Goal: Information Seeking & Learning: Check status

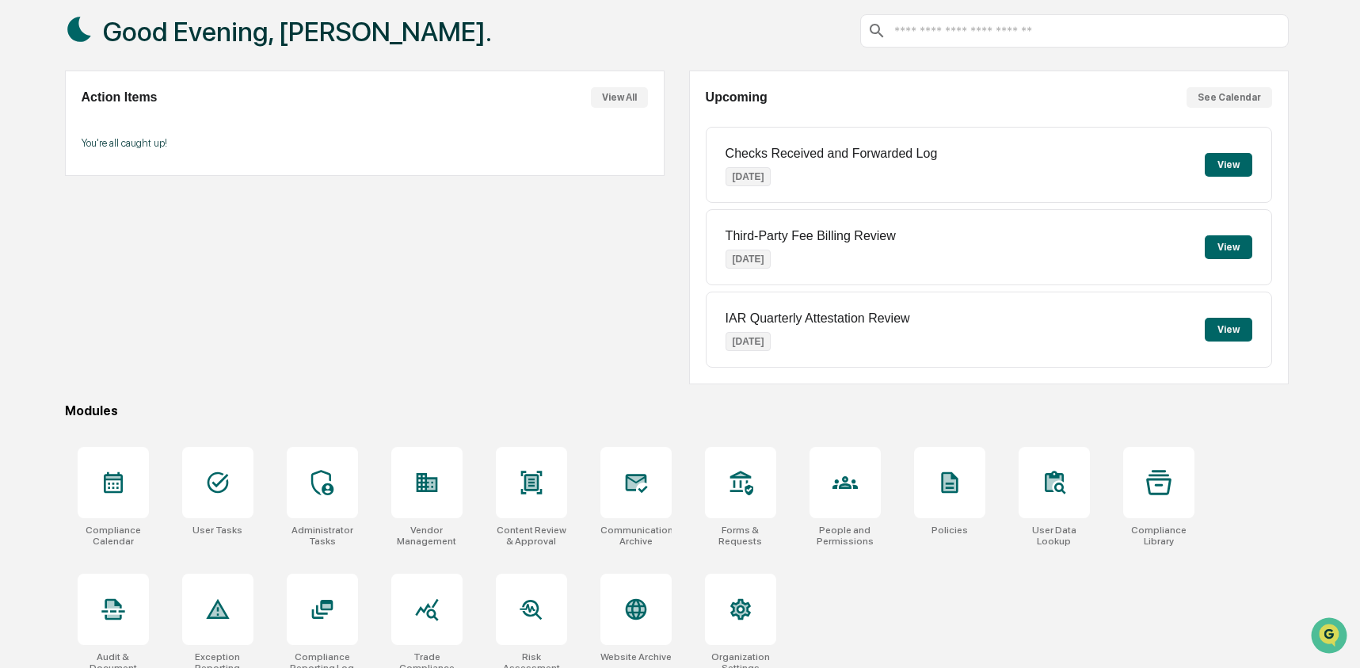
scroll to position [102, 0]
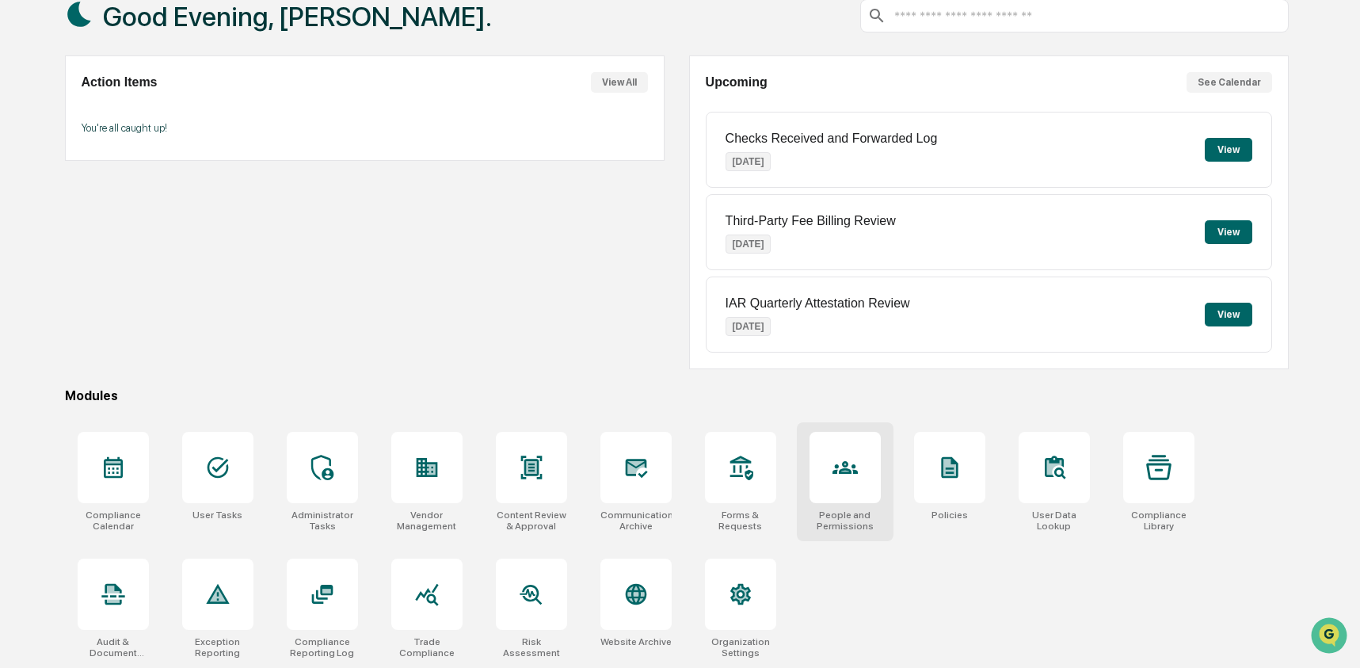
click at [839, 460] on icon at bounding box center [845, 467] width 25 height 25
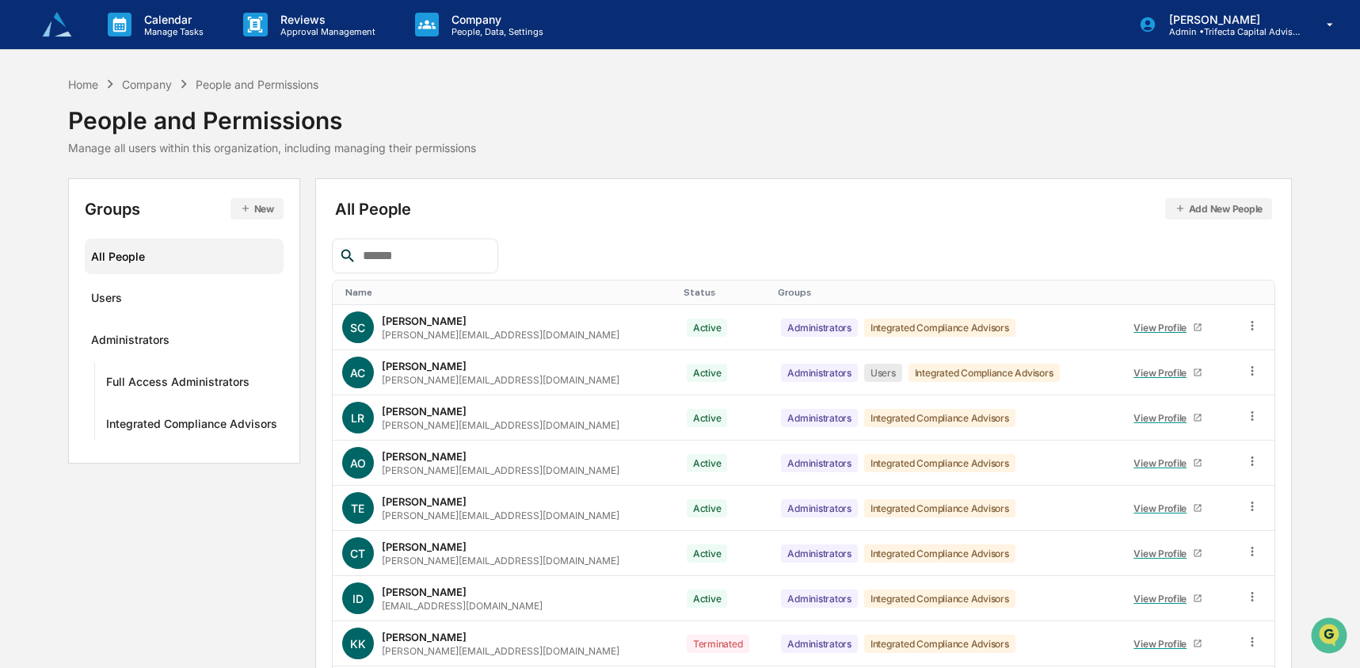
click at [421, 259] on input "text" at bounding box center [423, 256] width 135 height 21
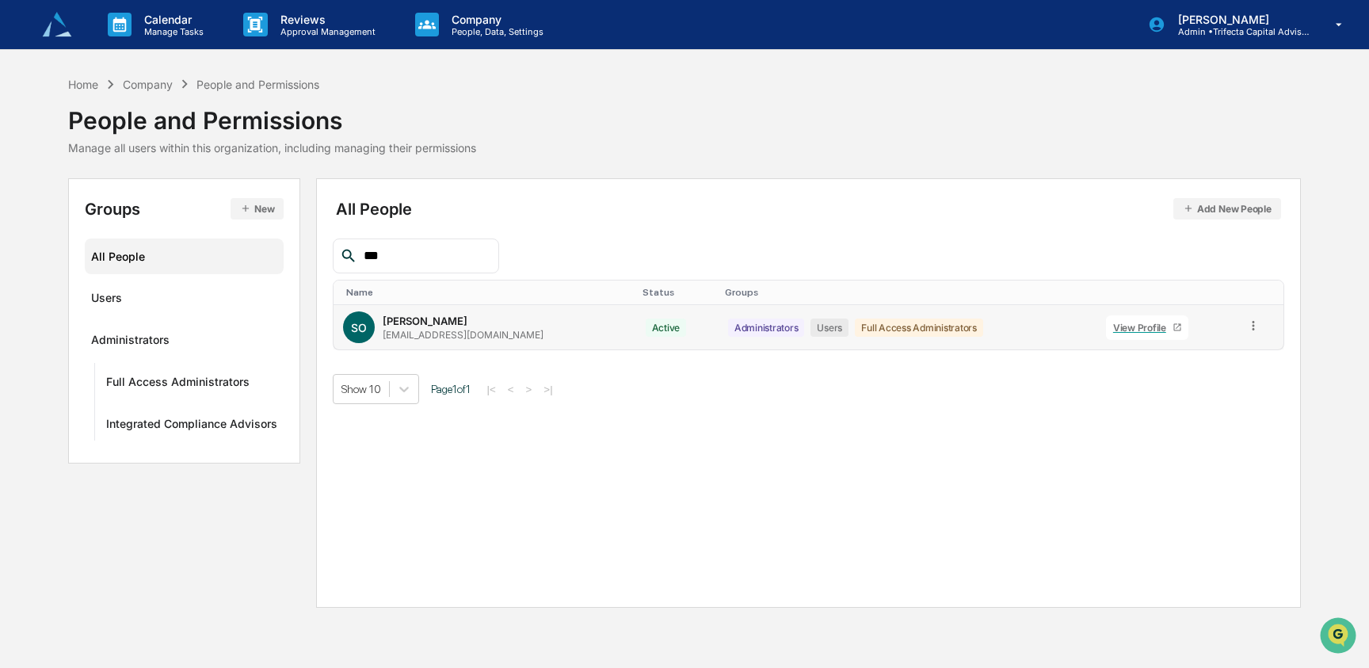
type input "***"
click at [1143, 331] on div "View Profile" at bounding box center [1142, 328] width 59 height 12
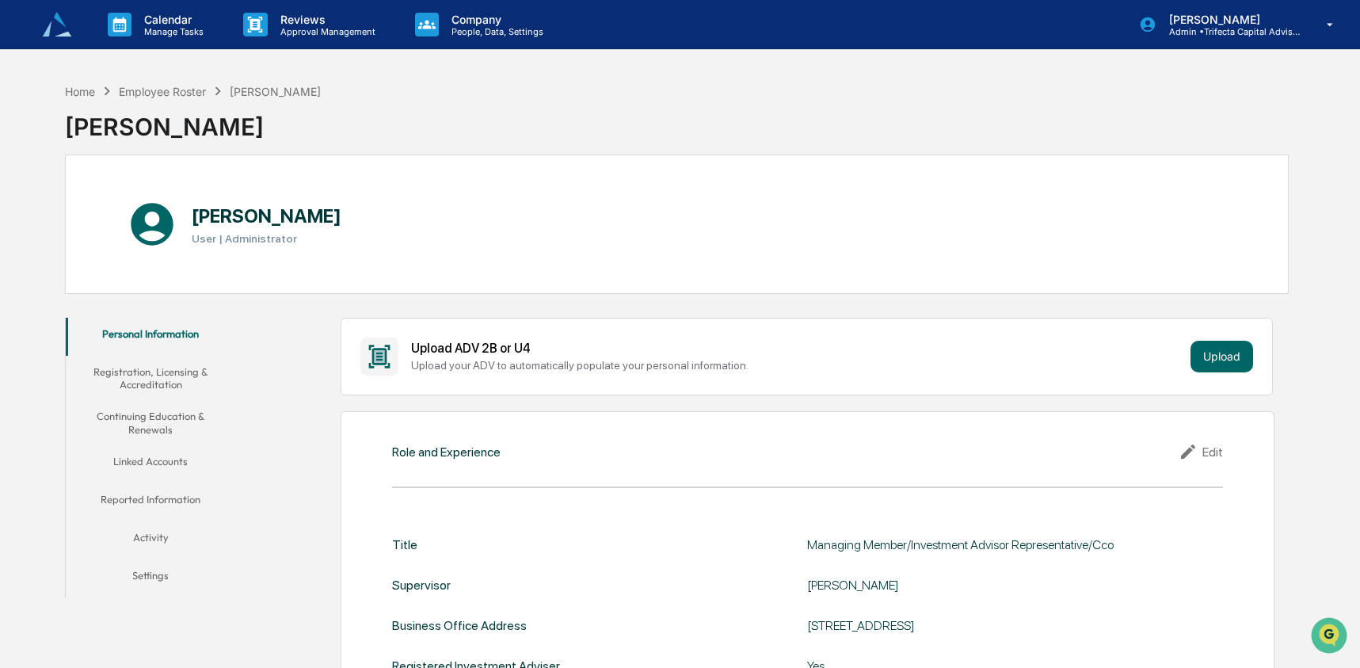
click at [135, 377] on button "Registration, Licensing & Accreditation" at bounding box center [151, 378] width 170 height 45
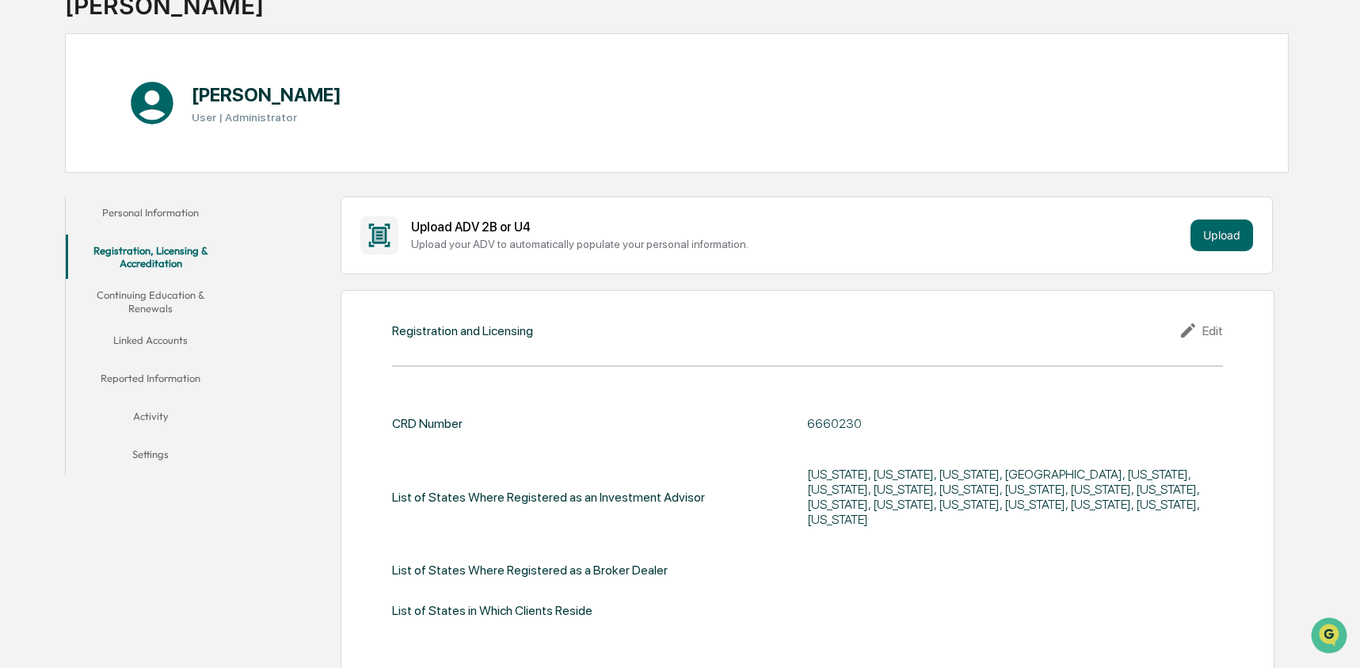
scroll to position [204, 0]
